Goal: Task Accomplishment & Management: Complete application form

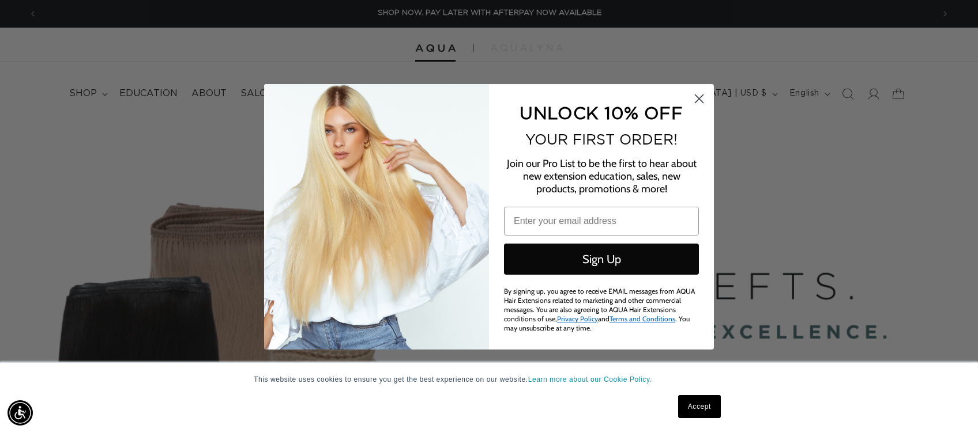
click at [700, 97] on icon "Close dialog" at bounding box center [699, 99] width 8 height 8
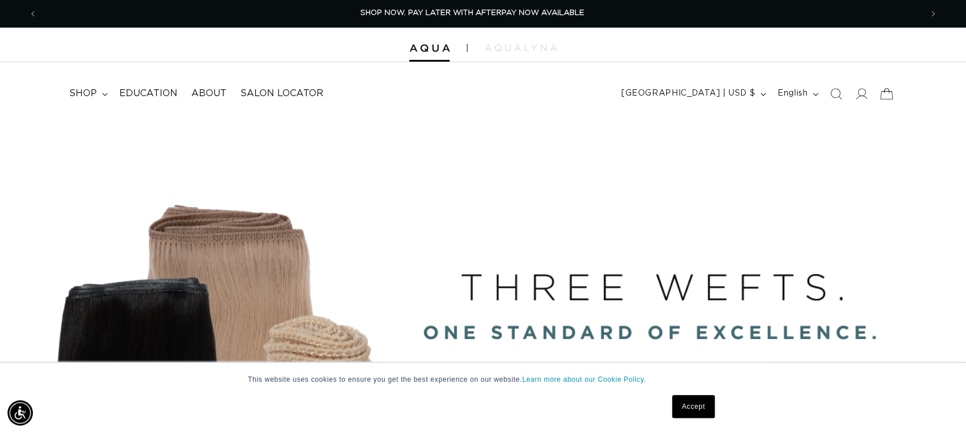
scroll to position [0, 884]
click at [862, 94] on icon at bounding box center [861, 94] width 12 height 12
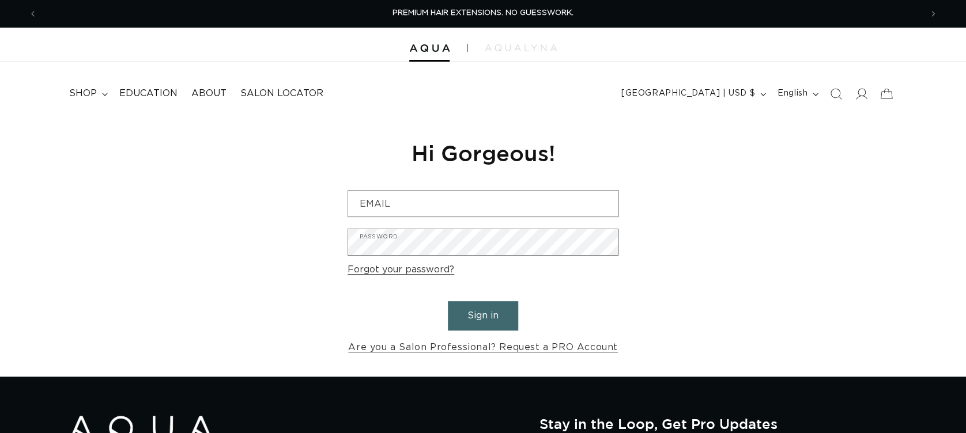
click at [445, 349] on link "Are you a Salon Professional? Request a PRO Account" at bounding box center [483, 348] width 270 height 17
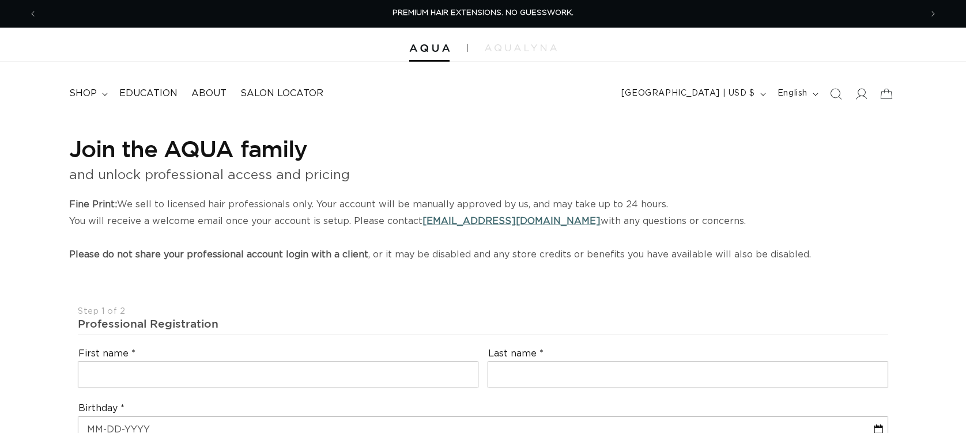
select select "US"
select select "[GEOGRAPHIC_DATA]"
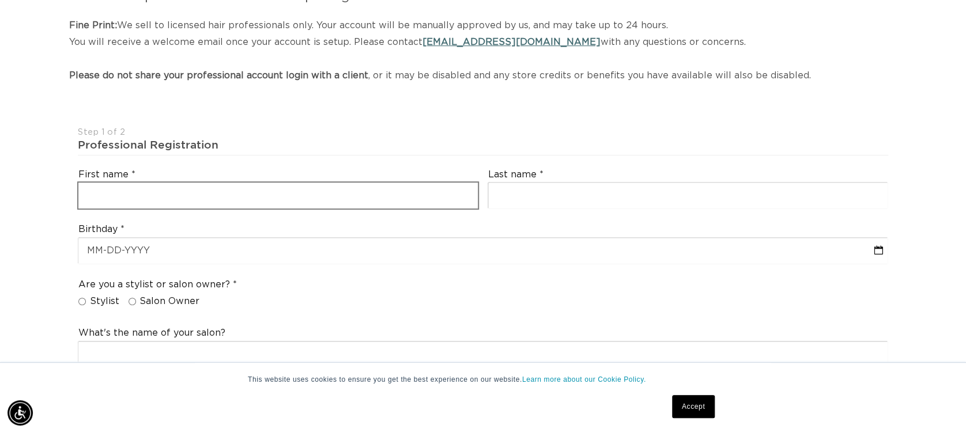
scroll to position [0, 884]
click at [415, 203] on input "text" at bounding box center [277, 196] width 399 height 26
type input "cynthia"
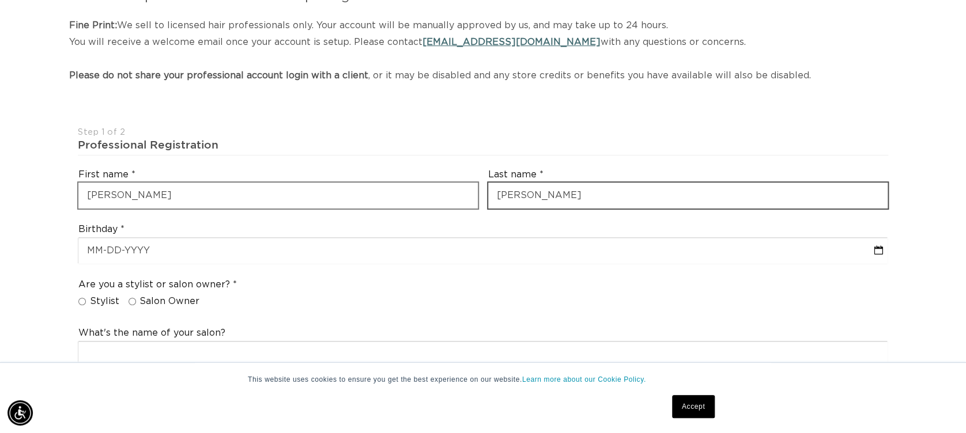
scroll to position [0, 1768]
type input "hart"
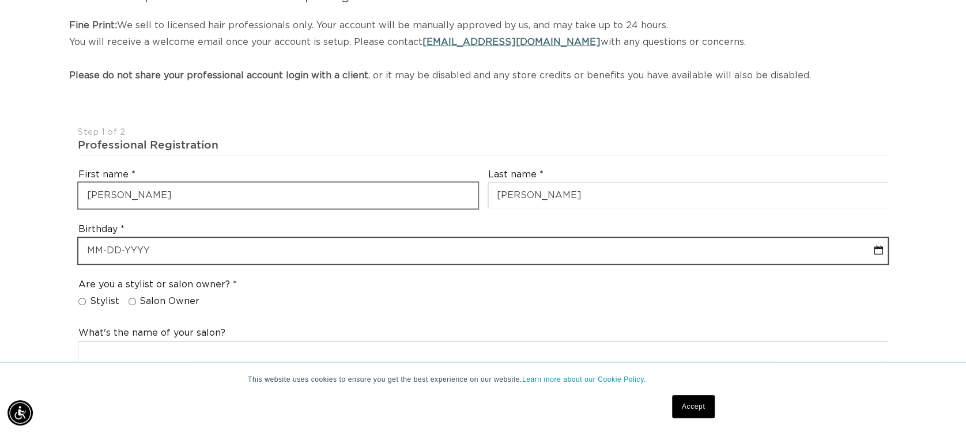
select select "8"
select select "2025"
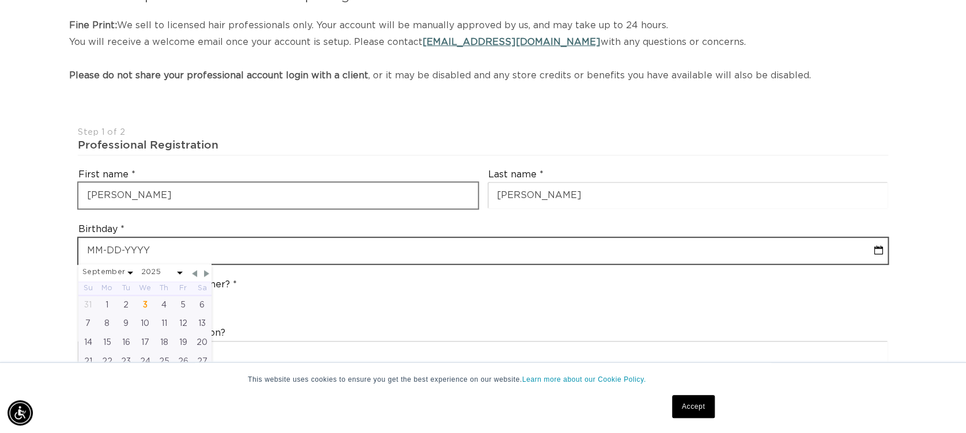
type input "0"
select select "8"
select select "2025"
type input "03"
select select "8"
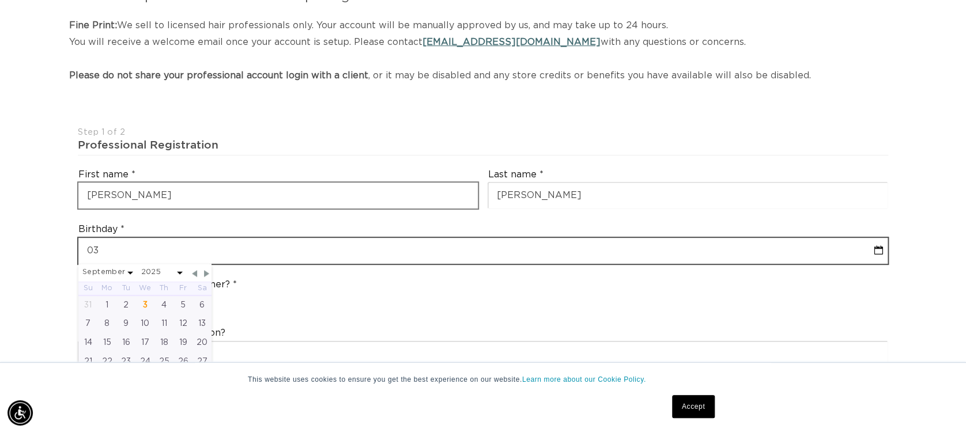
select select "2025"
type input "03-11"
select select "8"
select select "2025"
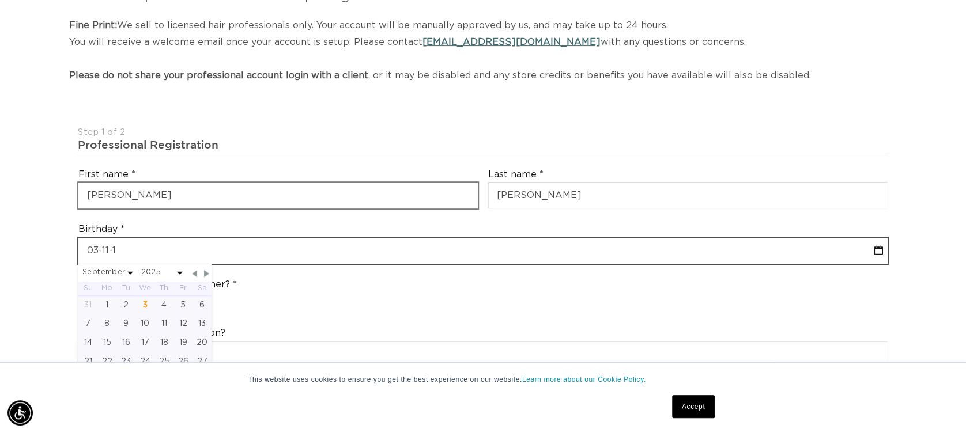
type input "03-11-19"
select select "8"
select select "2025"
type input "03-11-1982"
select select "2"
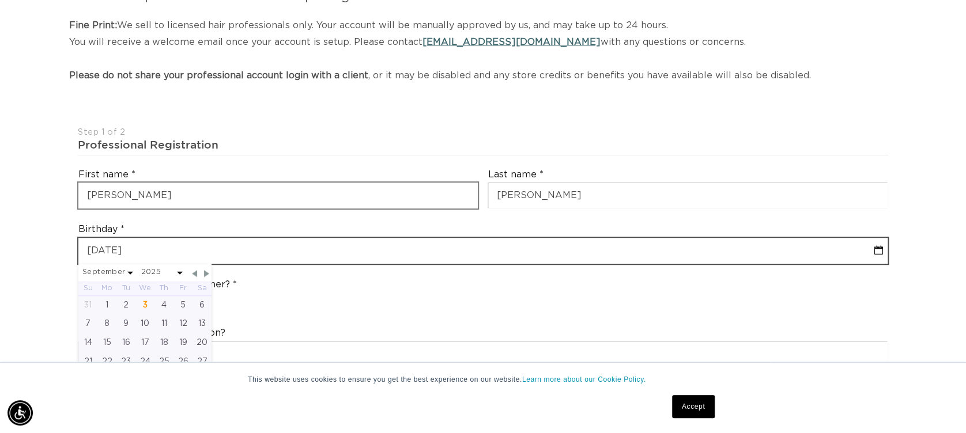
select select "1982"
type input "03-11-1982"
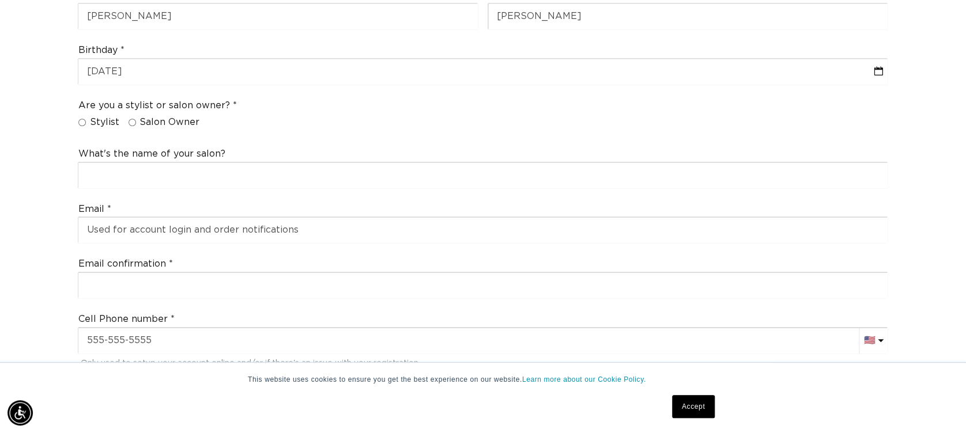
scroll to position [0, 884]
click at [134, 120] on input "Salon Owner" at bounding box center [132, 122] width 7 height 7
radio input "true"
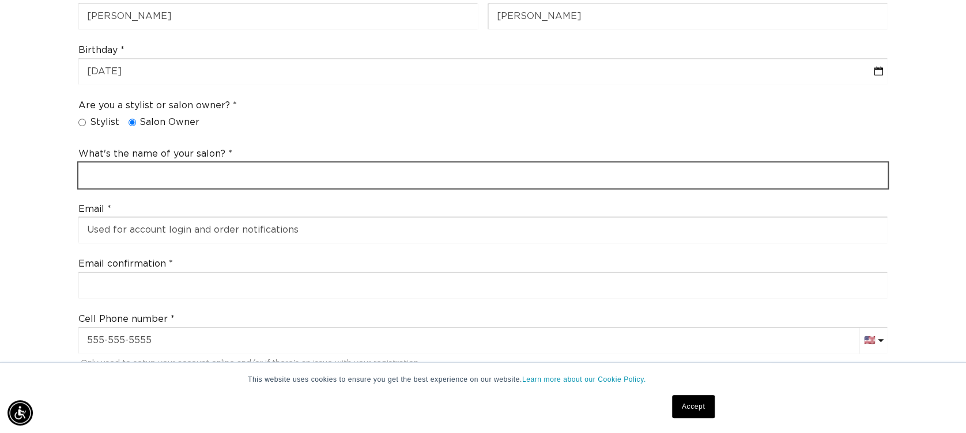
click at [141, 179] on input "text" at bounding box center [482, 176] width 809 height 26
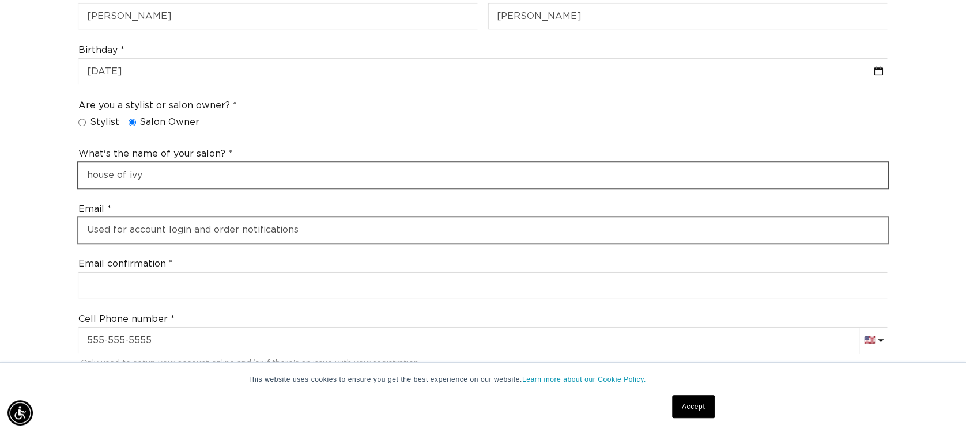
type input "house of ivy"
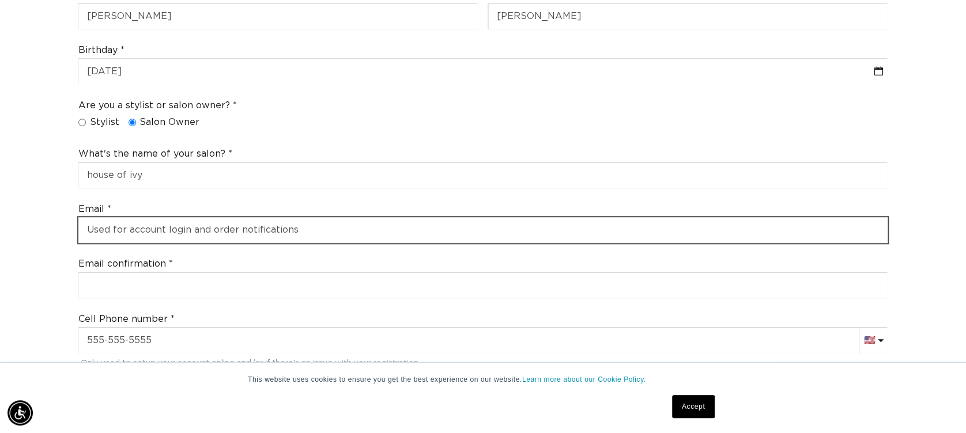
click at [180, 232] on input "email" at bounding box center [482, 230] width 809 height 26
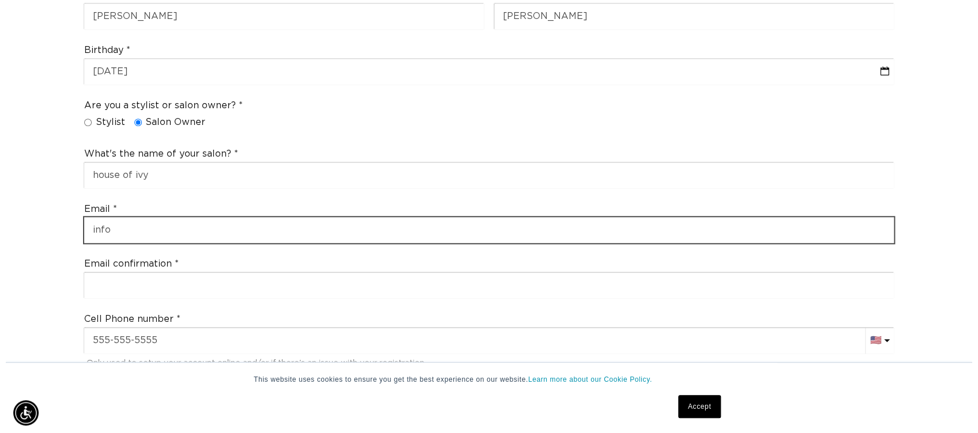
scroll to position [0, 0]
type input "info@houseofivysb.com"
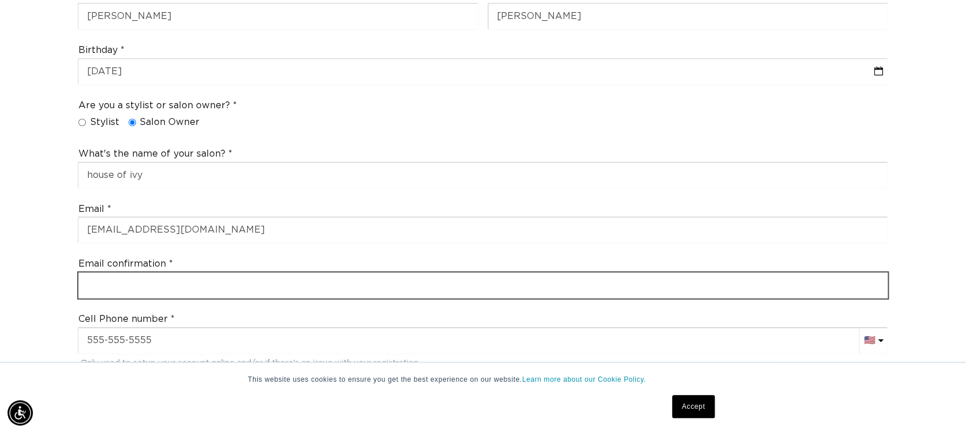
type input "info@houseofivysb.com"
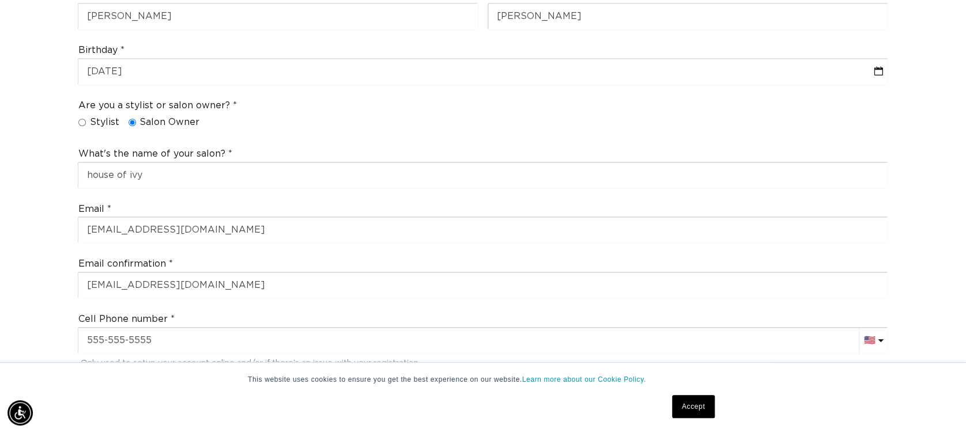
select select "Massachusetts"
type input "02478"
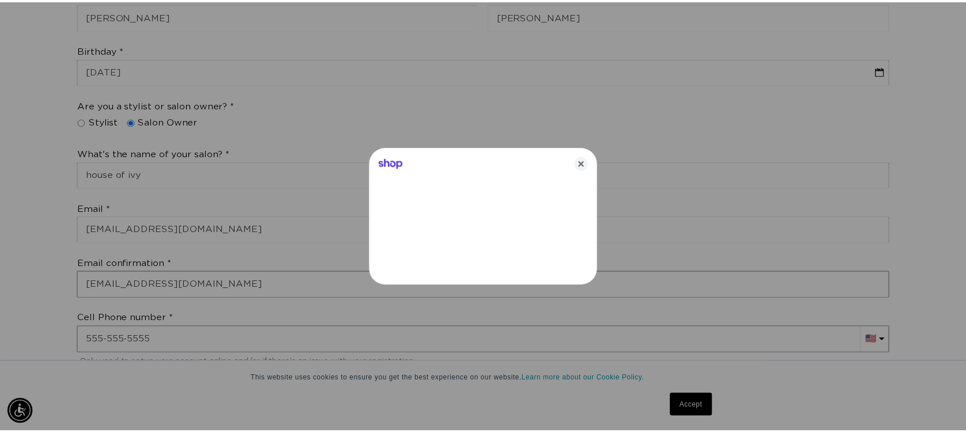
scroll to position [0, 895]
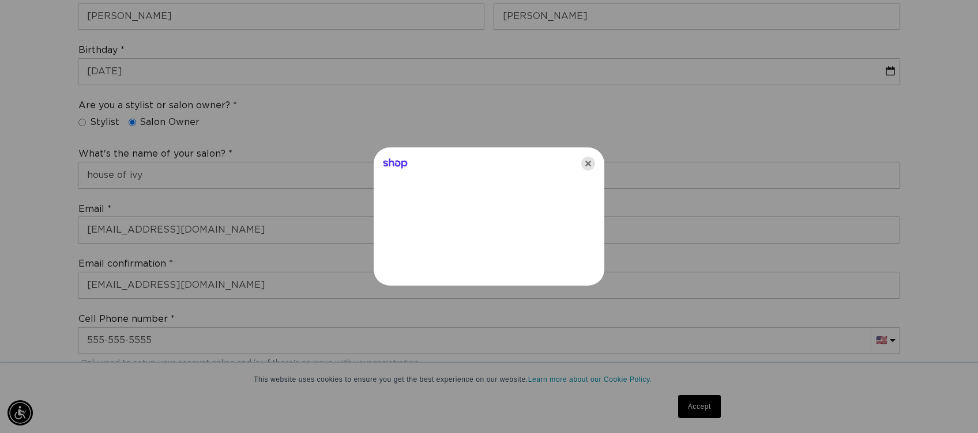
click at [589, 159] on icon "Close" at bounding box center [588, 164] width 14 height 14
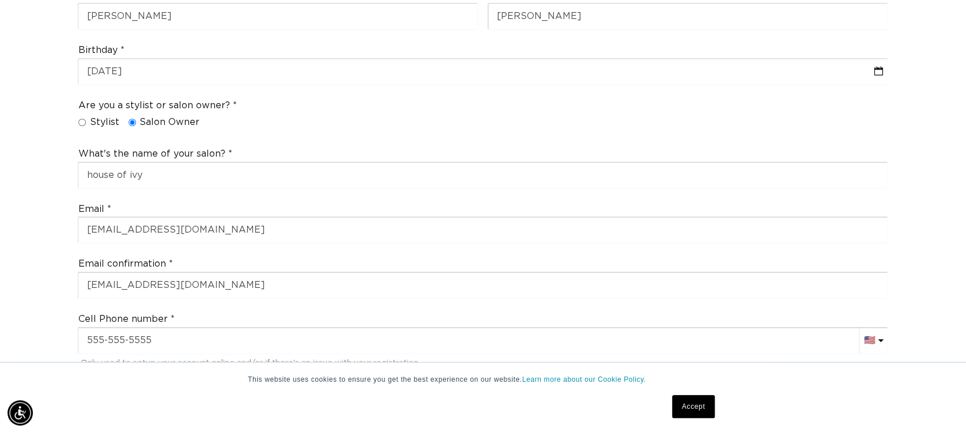
scroll to position [0, 1768]
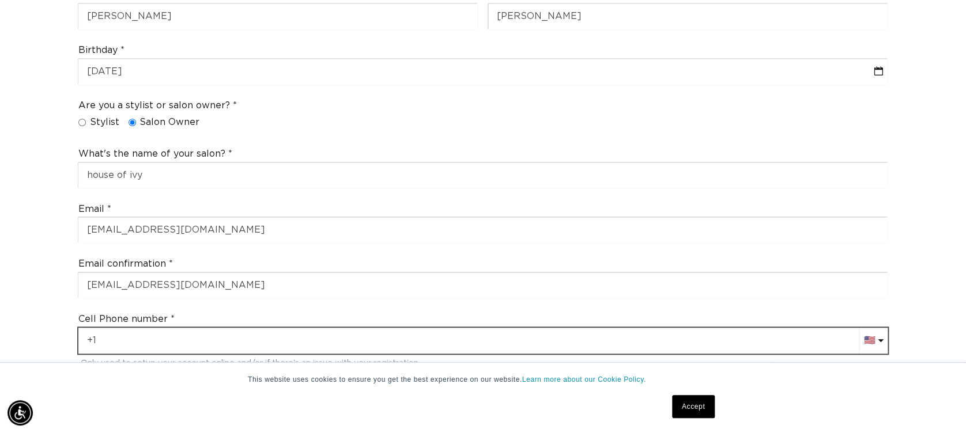
drag, startPoint x: 203, startPoint y: 335, endPoint x: 7, endPoint y: 346, distance: 195.7
click at [7, 346] on div "Join the AQUA family and unlock professional access and pricing Fine Print: We …" at bounding box center [483, 416] width 966 height 1313
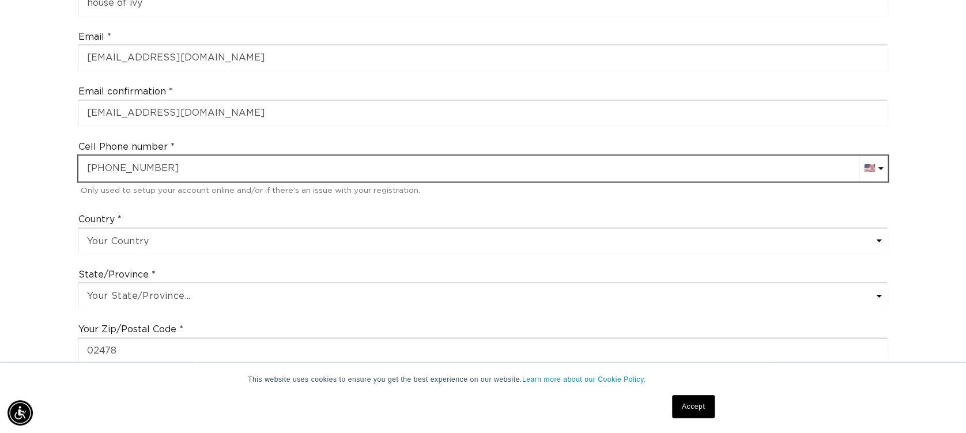
scroll to position [538, 0]
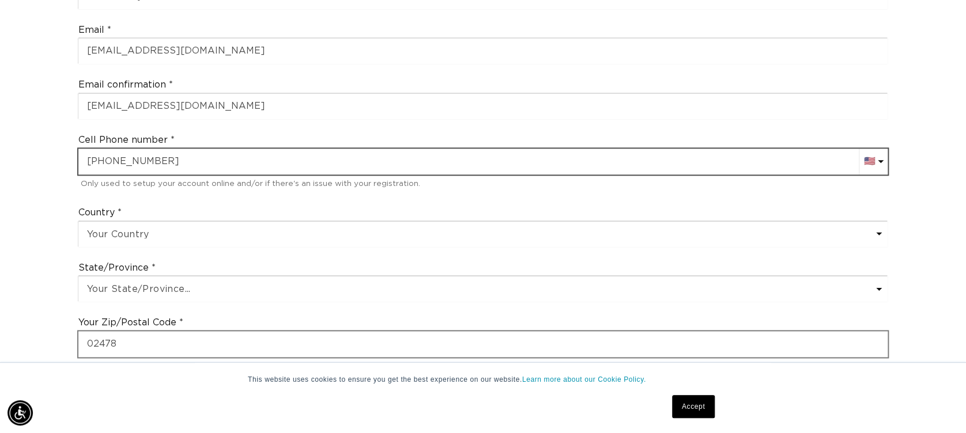
type input "+1 617 596 2555"
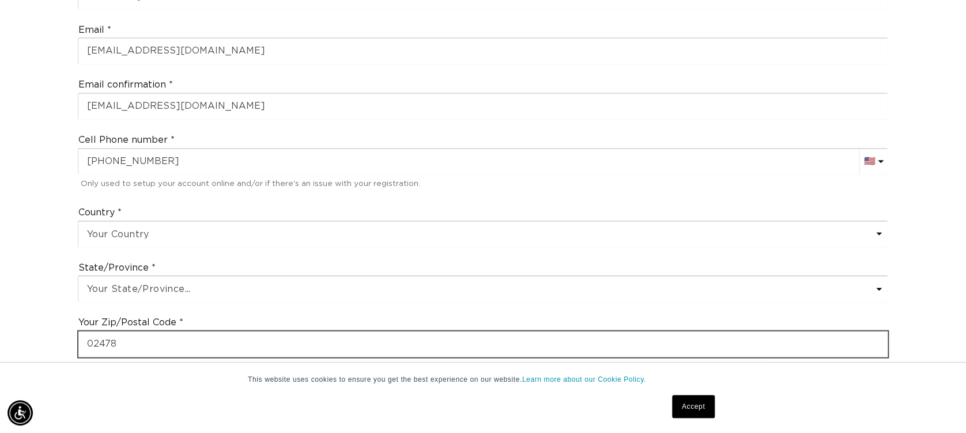
drag, startPoint x: 187, startPoint y: 346, endPoint x: 0, endPoint y: 346, distance: 187.3
click at [5, 346] on div "Join the AQUA family and unlock professional access and pricing Fine Print: We …" at bounding box center [483, 236] width 966 height 1313
type input "02127"
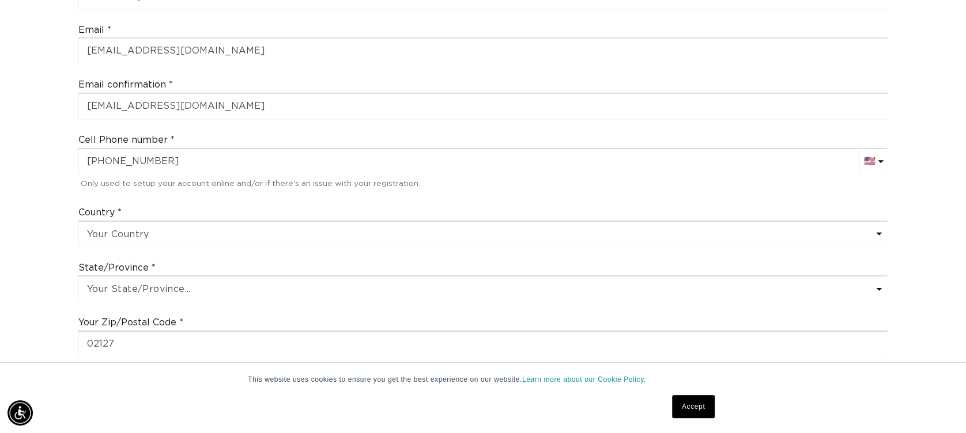
click at [484, 193] on div "Cell Phone number AC (+247) Afghanistan (+93) 🇦🇫 Albania (+355) 🇦🇱 Algeria (+21…" at bounding box center [483, 162] width 820 height 67
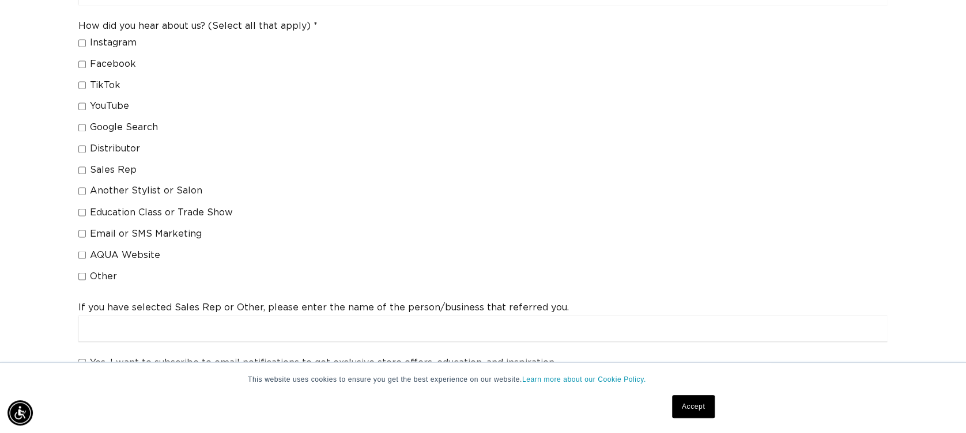
scroll to position [896, 0]
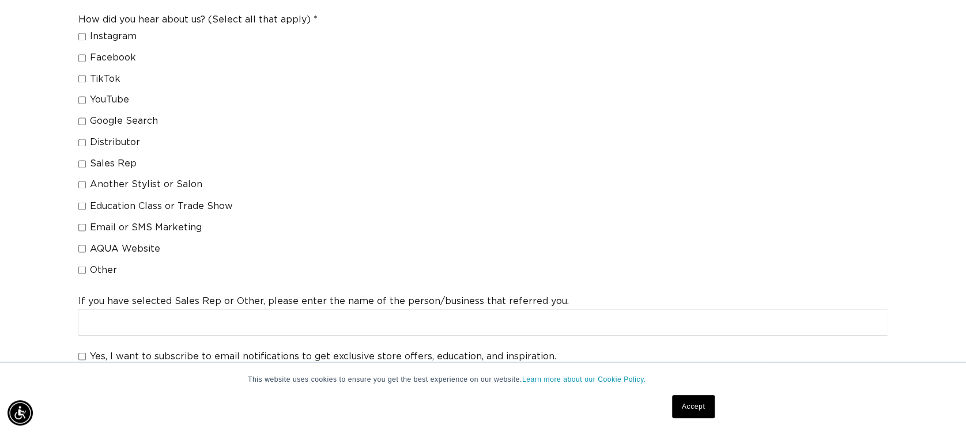
click at [83, 162] on input "Sales Rep" at bounding box center [81, 163] width 7 height 7
checkbox input "true"
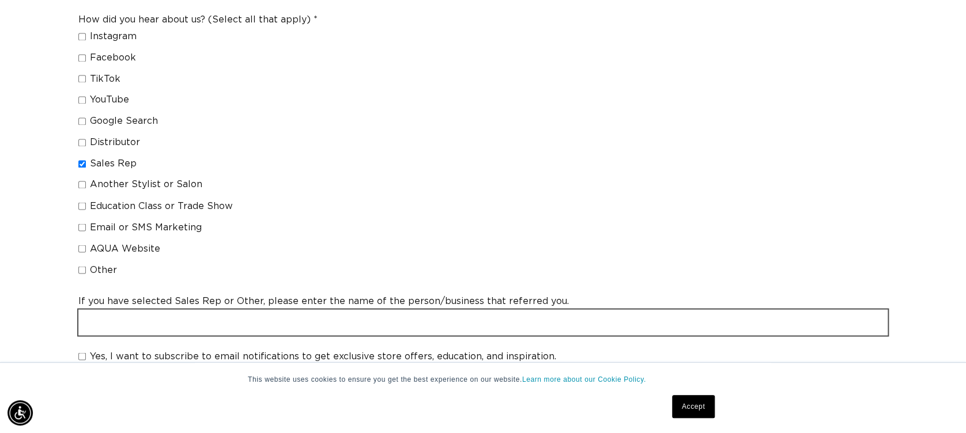
click at [208, 332] on input "text" at bounding box center [482, 323] width 809 height 26
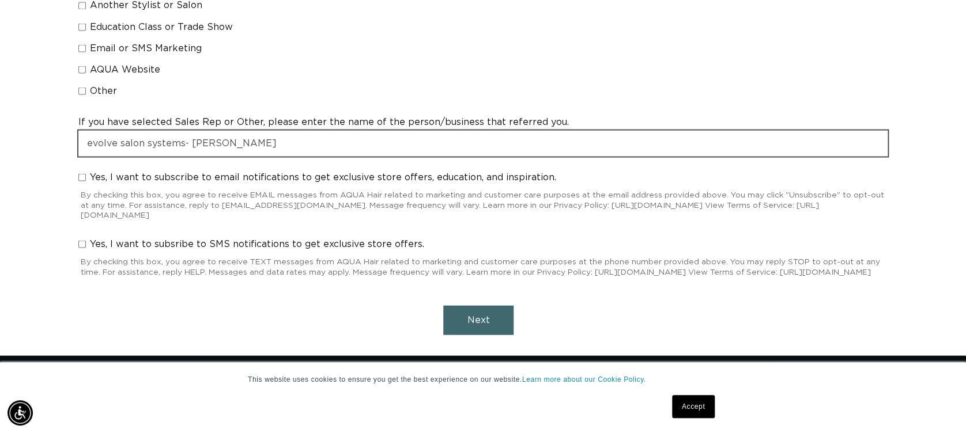
scroll to position [0, 0]
type input "evolve salon systems- rachel jefgood"
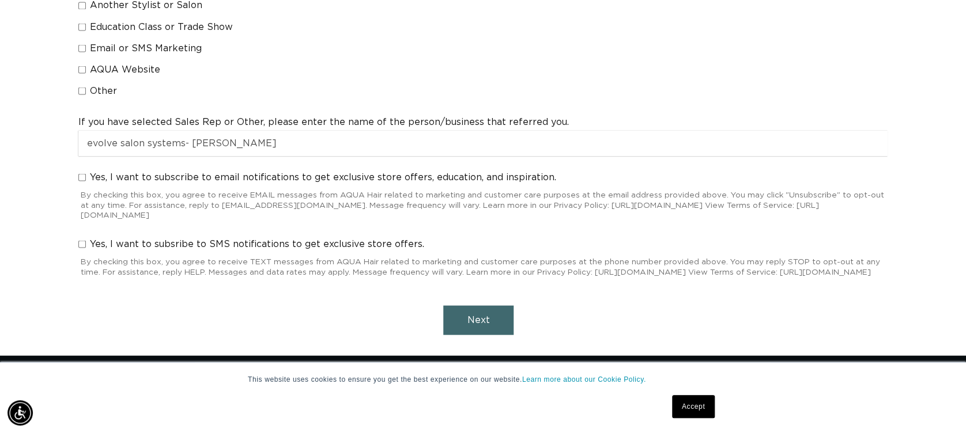
click at [81, 177] on input "Yes, I want to subscribe to email notifications to get exclusive store offers, …" at bounding box center [81, 177] width 7 height 7
checkbox input "true"
click at [481, 325] on span "Next" at bounding box center [478, 319] width 22 height 9
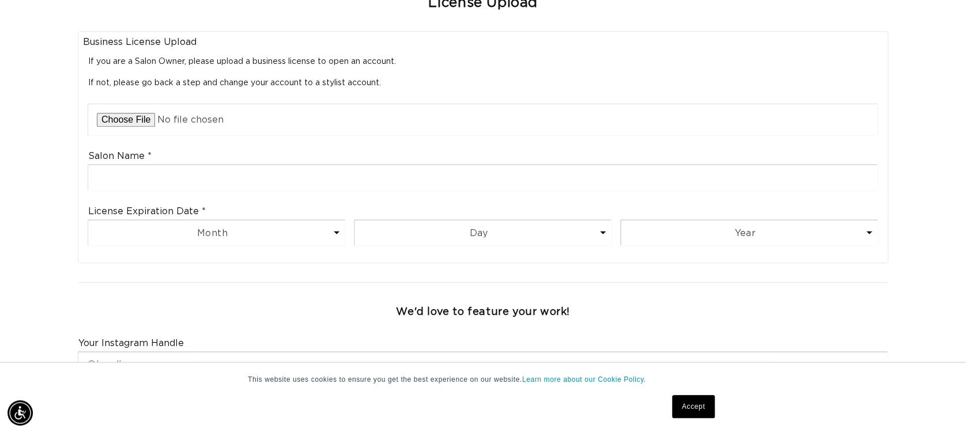
scroll to position [0, 884]
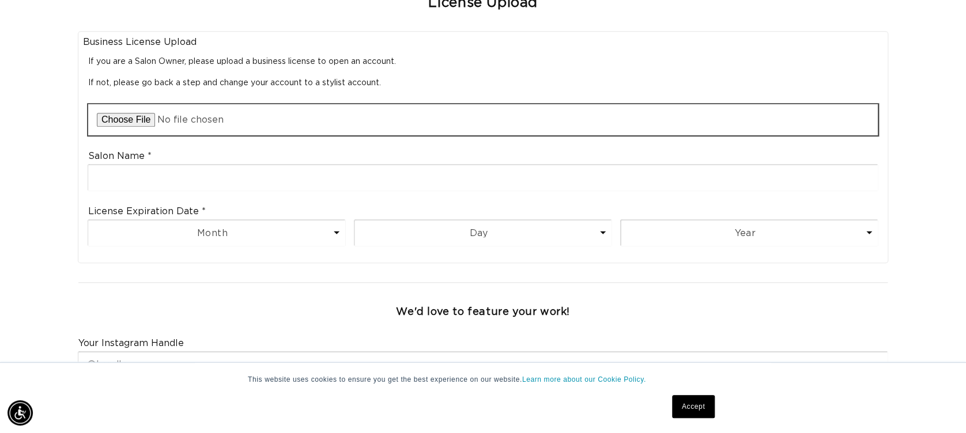
click at [138, 116] on input "file" at bounding box center [483, 119] width 790 height 31
type input "C:\fakepath\salon license.jpg"
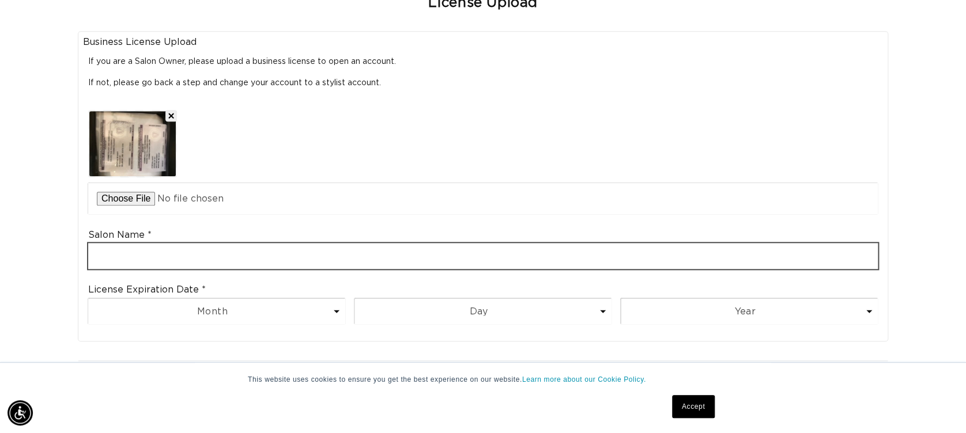
click at [156, 254] on input "text" at bounding box center [483, 256] width 790 height 26
type input "house of ivy salon"
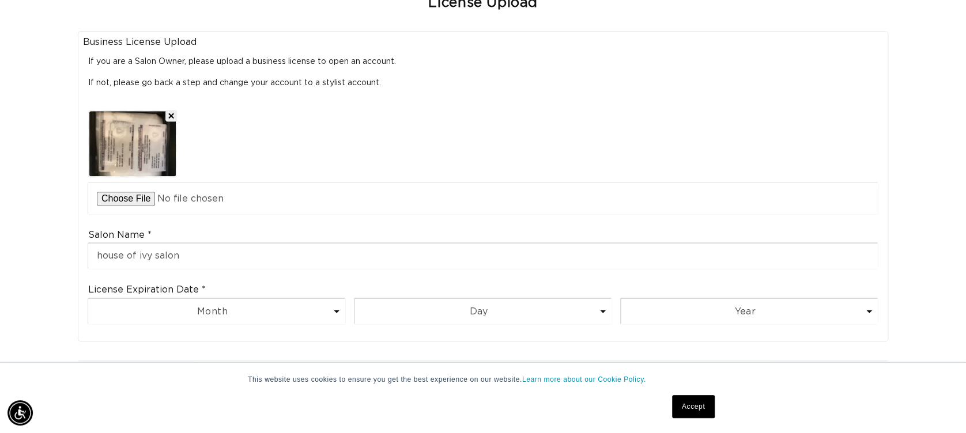
click at [163, 140] on img at bounding box center [132, 143] width 86 height 65
click at [139, 132] on img at bounding box center [132, 143] width 86 height 65
click at [138, 133] on img at bounding box center [132, 143] width 86 height 65
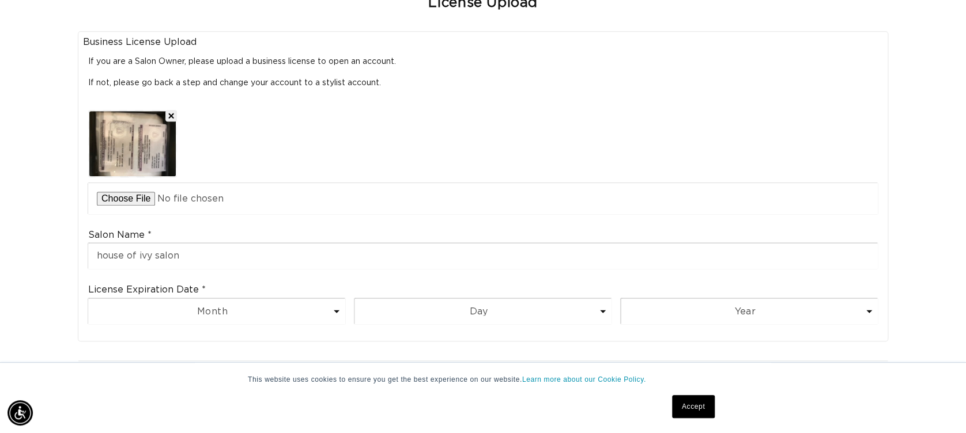
click at [893, 112] on div "Step 2 of 2 License Upload License Upload Cosmetology License Upload Upload Cos…" at bounding box center [483, 248] width 828 height 668
click at [326, 308] on select "Month 1 2 3 4 5 6 7 8 9 10 11 12" at bounding box center [216, 312] width 257 height 26
select select "12"
click at [88, 299] on select "Month 1 2 3 4 5 6 7 8 9 10 11 12" at bounding box center [216, 312] width 257 height 26
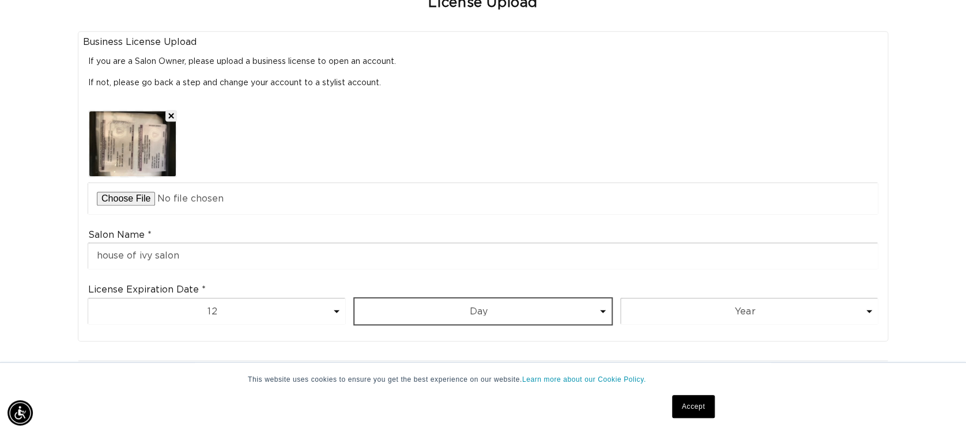
click at [586, 308] on select "Day 1 2 3 4 5 6 7 8 9 10 11 12 13 14 15 16 17 18 19 20 21 22 23 24 25 26 27 28 …" at bounding box center [483, 312] width 257 height 26
click at [583, 307] on select "Day 1 2 3 4 5 6 7 8 9 10 11 12 13 14 15 16 17 18 19 20 21 22 23 24 25 26 27 28 …" at bounding box center [483, 312] width 257 height 26
click at [506, 306] on select "Day 1 2 3 4 5 6 7 8 9 10 11 12 13 14 15 16 17 18 19 20 21 22 23 24 25 26 27 28 …" at bounding box center [483, 312] width 257 height 26
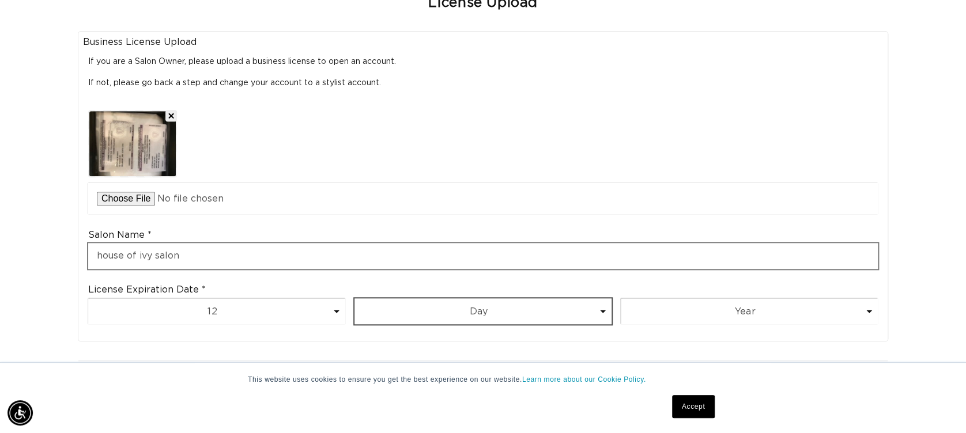
scroll to position [0, 884]
select select "31"
click at [355, 299] on select "Day 1 2 3 4 5 6 7 8 9 10 11 12 13 14 15 16 17 18 19 20 21 22 23 24 25 26 27 28 …" at bounding box center [483, 312] width 257 height 26
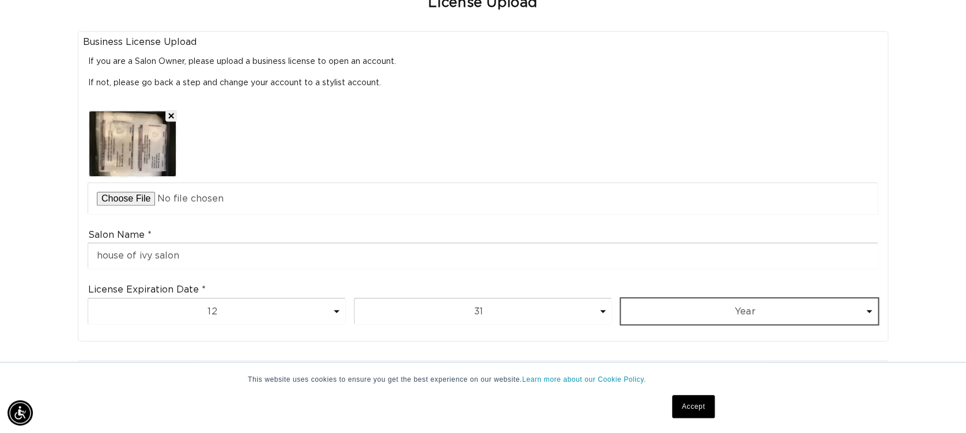
click at [733, 322] on select "Year 2025 2026 2027 2028 2029 2030 2031 2032 2033 2034 2035 2036 2037 2038 2039…" at bounding box center [749, 312] width 257 height 26
select select "2026"
click at [621, 299] on select "Year 2025 2026 2027 2028 2029 2030 2031 2032 2033 2034 2035 2036 2037 2038 2039…" at bounding box center [749, 312] width 257 height 26
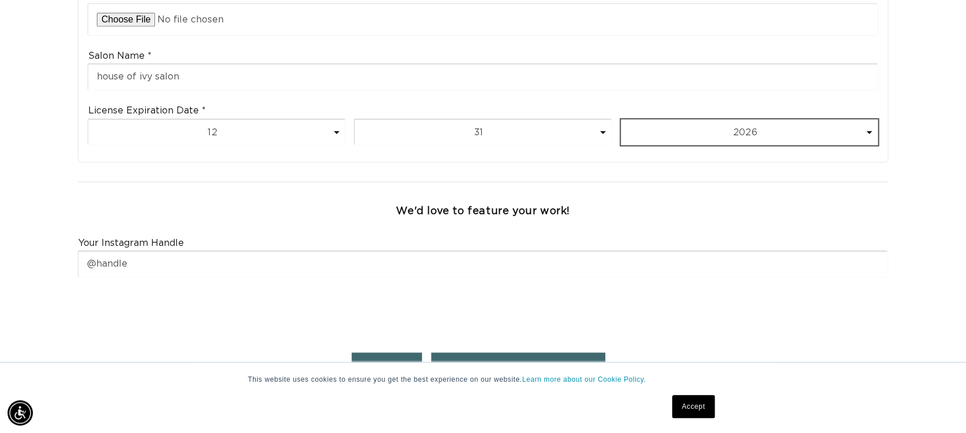
scroll to position [0, 1768]
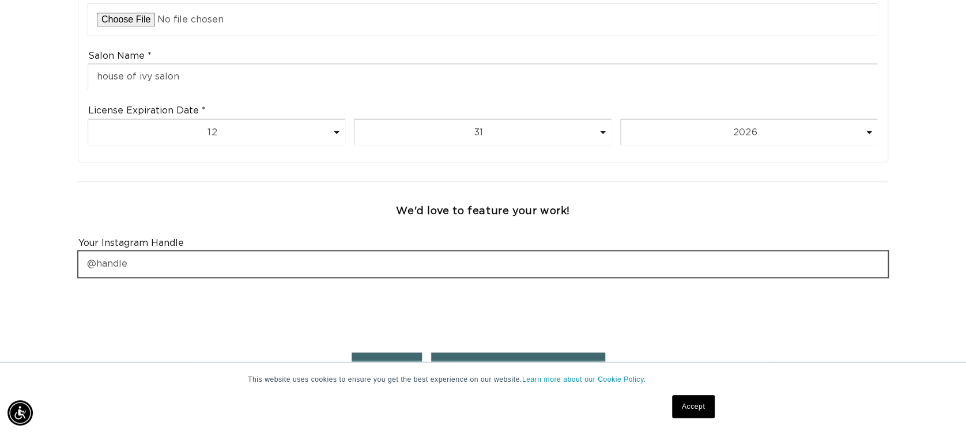
drag, startPoint x: 290, startPoint y: 266, endPoint x: 32, endPoint y: 285, distance: 258.4
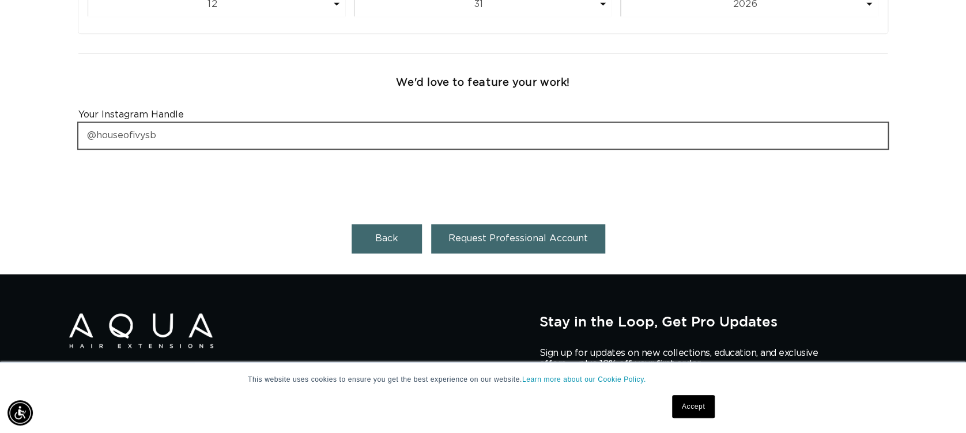
scroll to position [717, 0]
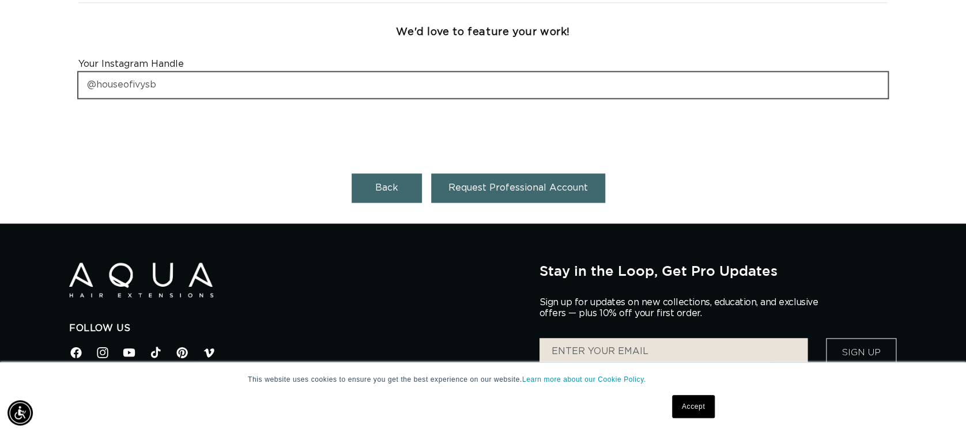
type input "@houseofivysb"
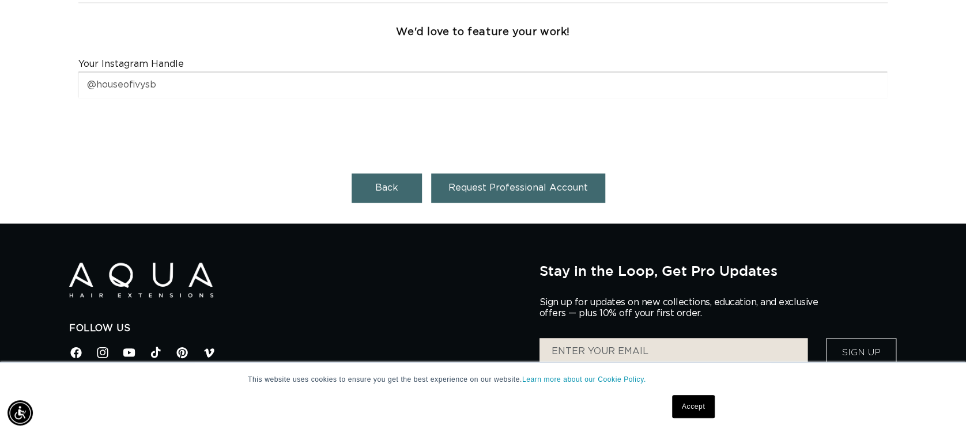
click at [574, 189] on span "Request Professional Account" at bounding box center [518, 187] width 140 height 9
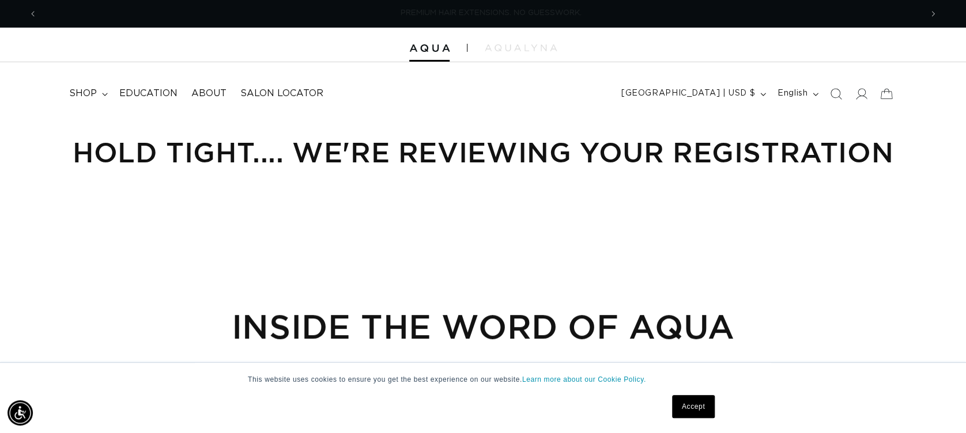
scroll to position [0, 884]
click at [685, 408] on link "Accept" at bounding box center [693, 406] width 43 height 23
